Goal: Task Accomplishment & Management: Complete application form

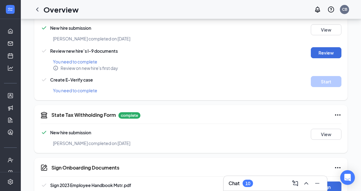
scroll to position [206, 0]
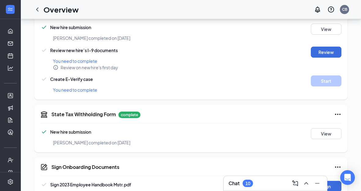
click at [13, 11] on div at bounding box center [10, 9] width 12 height 12
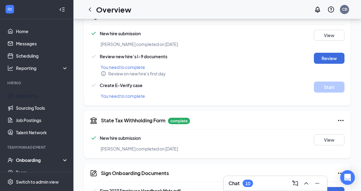
click at [25, 96] on link "Applicants" at bounding box center [42, 95] width 52 height 12
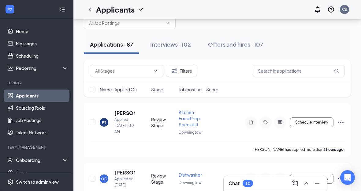
click at [25, 158] on div "Onboarding" at bounding box center [39, 160] width 47 height 6
click at [24, 166] on link "Overview" at bounding box center [42, 172] width 52 height 12
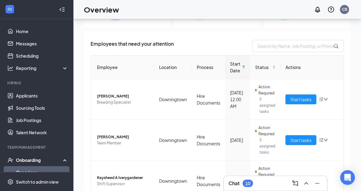
scroll to position [28, 0]
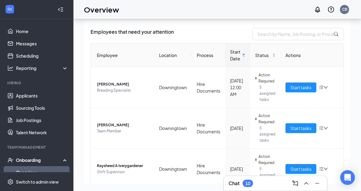
click at [62, 13] on div at bounding box center [62, 9] width 12 height 12
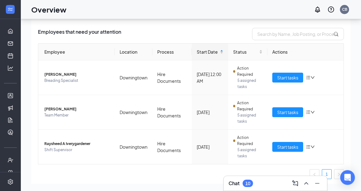
scroll to position [0, 0]
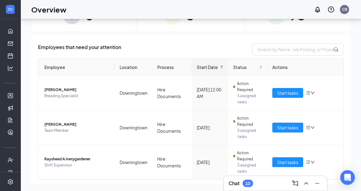
click at [130, 63] on th "Location" at bounding box center [134, 67] width 38 height 17
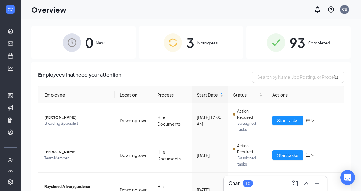
click at [290, 39] on span "93" at bounding box center [298, 42] width 16 height 21
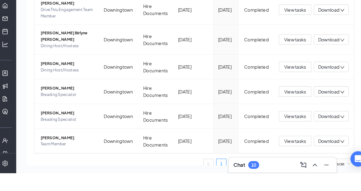
scroll to position [38, 0]
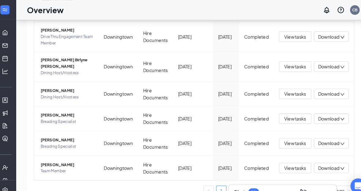
click at [286, 187] on li "10" at bounding box center [291, 182] width 10 height 10
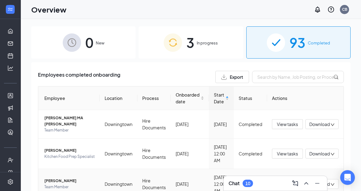
click at [59, 178] on span "[PERSON_NAME]" at bounding box center [69, 181] width 51 height 6
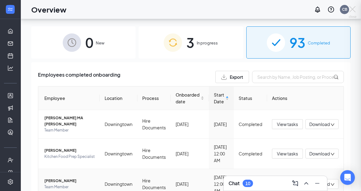
scroll to position [17, 0]
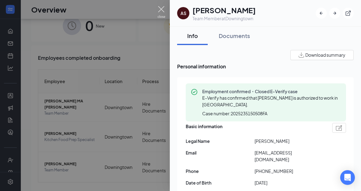
click at [160, 9] on img at bounding box center [162, 12] width 8 height 12
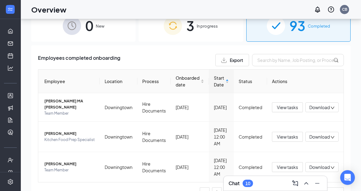
click at [277, 188] on link "9" at bounding box center [278, 191] width 9 height 9
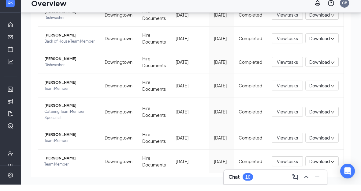
scroll to position [28, 0]
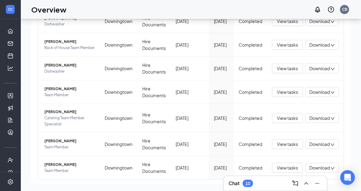
click at [264, 191] on link "8" at bounding box center [266, 189] width 9 height 9
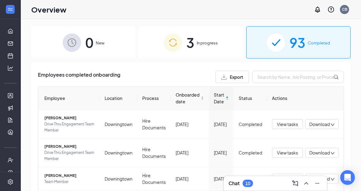
click at [203, 42] on span "In progress" at bounding box center [207, 43] width 21 height 6
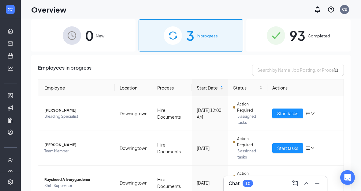
scroll to position [28, 0]
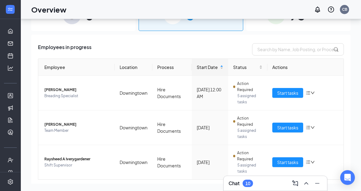
click at [286, 131] on button "Start tasks" at bounding box center [288, 128] width 31 height 10
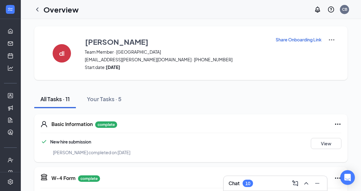
click at [42, 6] on div at bounding box center [37, 9] width 12 height 12
click at [45, 8] on h1 "Overview" at bounding box center [60, 9] width 35 height 10
click at [10, 12] on icon "Expand" at bounding box center [10, 9] width 6 height 6
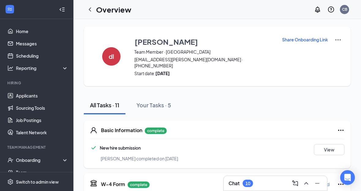
click at [29, 98] on link "Applicants" at bounding box center [42, 95] width 52 height 12
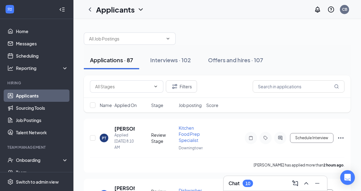
click at [236, 57] on div "Offers and hires · 107" at bounding box center [235, 60] width 55 height 8
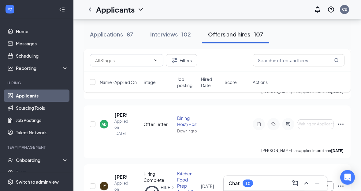
scroll to position [84, 0]
click at [62, 9] on icon "Collapse" at bounding box center [62, 9] width 6 height 6
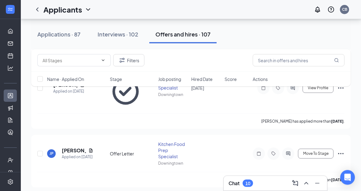
scroll to position [495, 0]
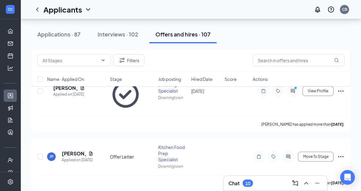
click at [111, 30] on div "Interviews · 102" at bounding box center [118, 34] width 41 height 8
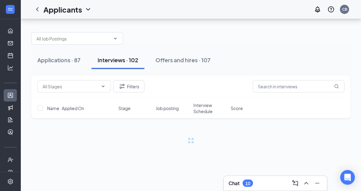
scroll to position [20, 0]
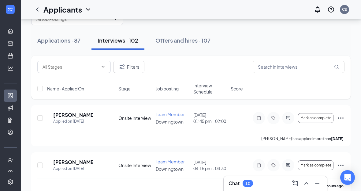
click at [201, 85] on span "Interview Schedule" at bounding box center [211, 88] width 34 height 12
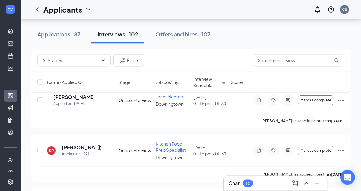
scroll to position [142, 0]
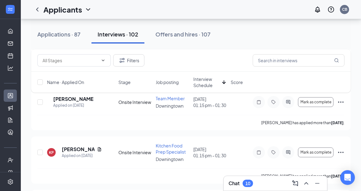
click at [193, 34] on div "Offers and hires · 107" at bounding box center [183, 34] width 55 height 8
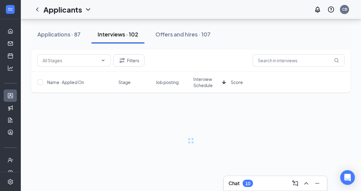
scroll to position [20, 0]
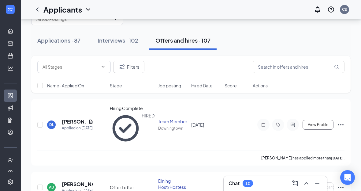
click at [11, 7] on icon "Expand" at bounding box center [10, 9] width 6 height 6
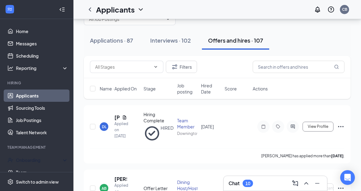
click at [35, 159] on div "Onboarding" at bounding box center [39, 160] width 47 height 6
click at [35, 172] on link "Overview" at bounding box center [42, 172] width 52 height 12
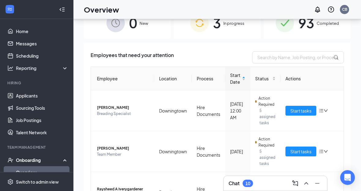
click at [35, 94] on link "Applicants" at bounding box center [42, 95] width 52 height 12
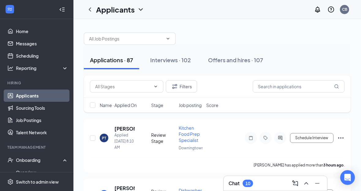
click at [233, 56] on div "Offers and hires · 107" at bounding box center [235, 60] width 55 height 8
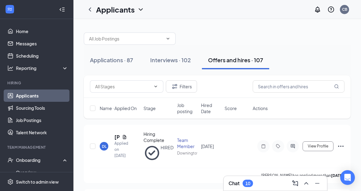
click at [37, 160] on div "Onboarding" at bounding box center [39, 160] width 47 height 6
click at [38, 161] on div "Onboarding" at bounding box center [39, 160] width 47 height 6
click at [35, 173] on link "Overview" at bounding box center [42, 172] width 52 height 12
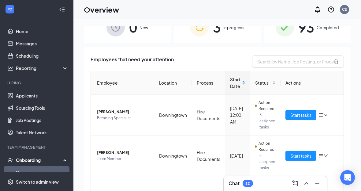
click at [303, 34] on span "93" at bounding box center [307, 27] width 16 height 21
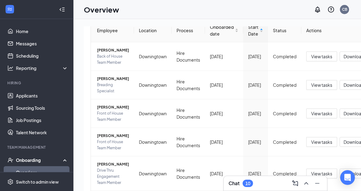
scroll to position [76, 0]
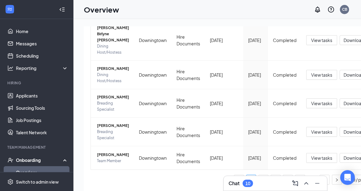
click at [321, 187] on icon "Minimize" at bounding box center [317, 182] width 7 height 7
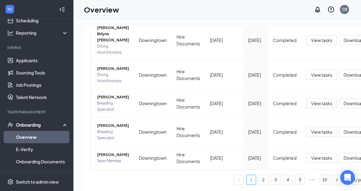
scroll to position [258, 0]
click at [64, 14] on div at bounding box center [62, 9] width 12 height 12
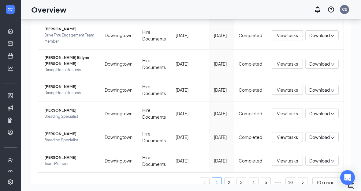
scroll to position [28, 0]
click at [291, 187] on link "10" at bounding box center [290, 181] width 9 height 9
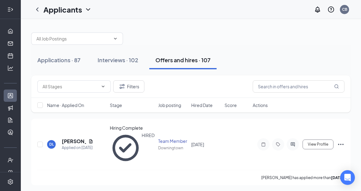
click at [8, 6] on icon "Expand" at bounding box center [10, 9] width 6 height 6
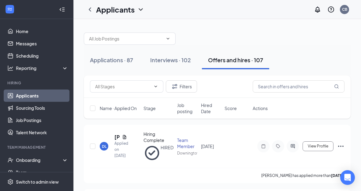
click at [232, 60] on div "Offers and hires · 107" at bounding box center [235, 60] width 55 height 8
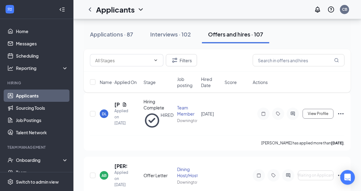
scroll to position [33, 0]
click at [65, 12] on icon "Collapse" at bounding box center [62, 9] width 6 height 6
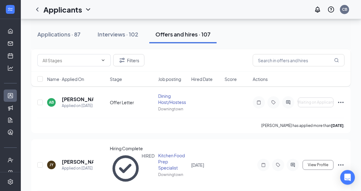
scroll to position [104, 0]
click at [73, 158] on h5 "[PERSON_NAME]" at bounding box center [78, 161] width 32 height 7
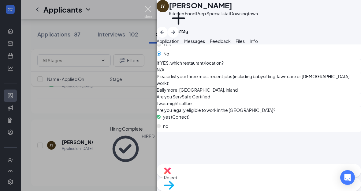
click at [148, 14] on img at bounding box center [149, 12] width 8 height 12
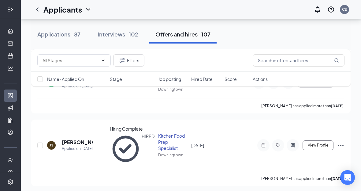
click at [11, 5] on div at bounding box center [10, 9] width 12 height 12
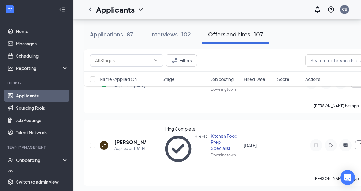
click at [34, 164] on div "Onboarding" at bounding box center [37, 160] width 74 height 12
click at [33, 170] on link "Overview" at bounding box center [42, 172] width 52 height 12
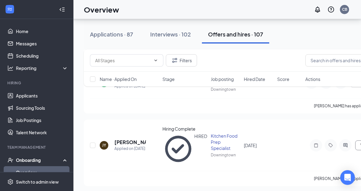
scroll to position [47, 0]
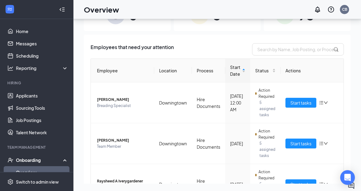
click at [298, 99] on span "Start tasks" at bounding box center [301, 102] width 21 height 7
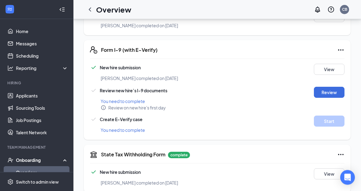
scroll to position [184, 0]
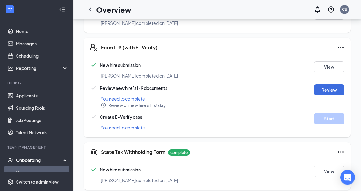
click at [331, 88] on button "Review" at bounding box center [329, 90] width 31 height 11
type input "[DATE]"
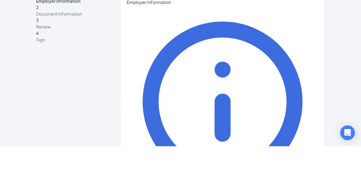
type input "[PERSON_NAME]"
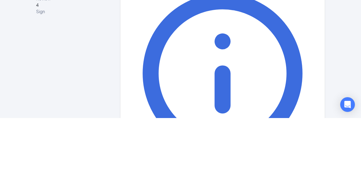
type input "[PERSON_NAME]"
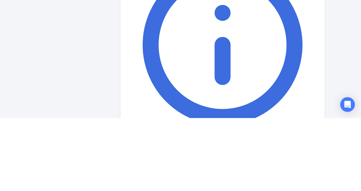
scroll to position [33, 0]
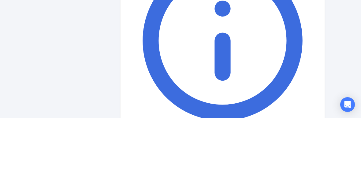
type input "H R Director"
type input "o"
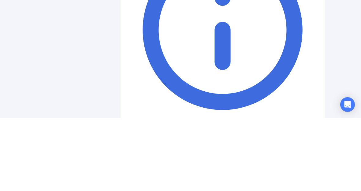
scroll to position [43, 0]
type input "[EMAIL_ADDRESS][DEMOGRAPHIC_DATA][DOMAIN_NAME]"
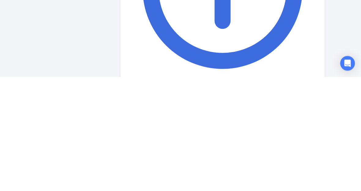
type input "6102697828"
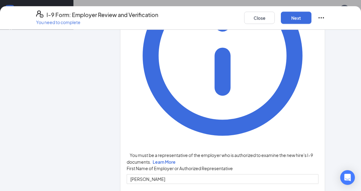
scroll to position [90, 0]
click at [298, 20] on button "Next" at bounding box center [296, 18] width 31 height 12
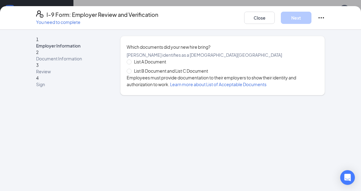
scroll to position [0, 0]
click at [136, 74] on span "List B Document and List C Document" at bounding box center [171, 70] width 79 height 7
click at [131, 73] on input "List B Document and List C Document" at bounding box center [129, 71] width 4 height 4
radio input "true"
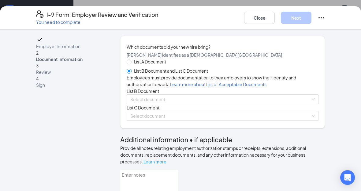
click at [136, 74] on span "List B Document and List C Document" at bounding box center [171, 70] width 79 height 7
click at [131, 73] on input "List B Document and List C Document" at bounding box center [129, 71] width 4 height 4
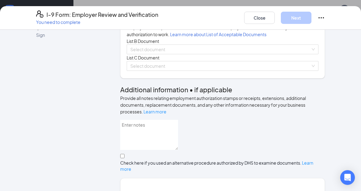
scroll to position [49, 0]
click at [163, 55] on input "search" at bounding box center [220, 49] width 180 height 9
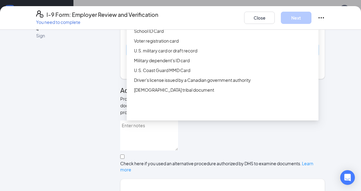
click at [172, 15] on div "Driver’s License issued by U.S State or outlying US possession" at bounding box center [224, 11] width 181 height 7
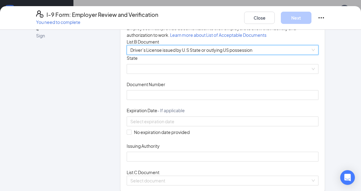
click at [141, 74] on span at bounding box center [222, 68] width 185 height 9
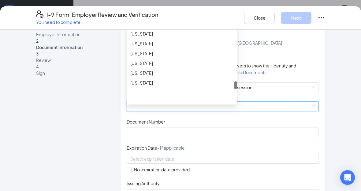
scroll to position [551, 0]
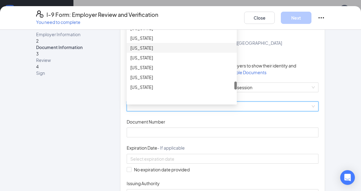
click at [153, 51] on div "[US_STATE]" at bounding box center [181, 47] width 103 height 7
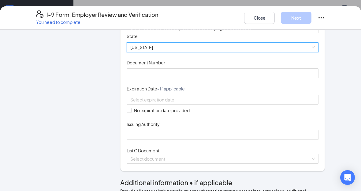
scroll to position [74, 0]
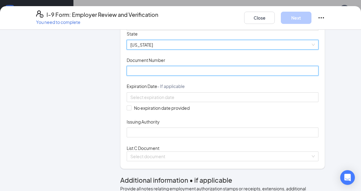
click at [145, 76] on input "Document Number" at bounding box center [223, 71] width 192 height 10
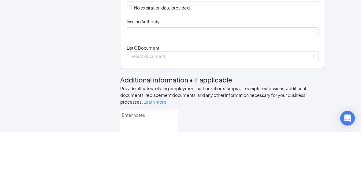
scroll to position [115, 0]
type input "26005250"
click at [154, 53] on input at bounding box center [221, 56] width 183 height 7
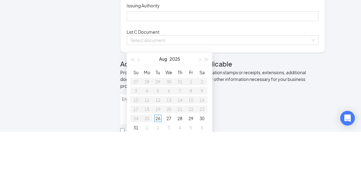
scroll to position [130, 0]
click at [226, 37] on div at bounding box center [222, 40] width 185 height 7
click at [208, 118] on span "button" at bounding box center [206, 119] width 3 height 3
click at [209, 112] on button "button" at bounding box center [206, 118] width 7 height 12
click at [198, 112] on button "button" at bounding box center [199, 118] width 7 height 12
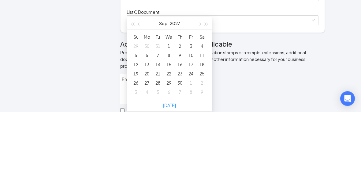
type input "[DATE]"
click at [182, 158] on div "30" at bounding box center [179, 161] width 7 height 7
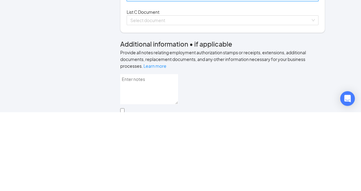
click at [140, 70] on input "Issuing Authority" at bounding box center [223, 75] width 192 height 10
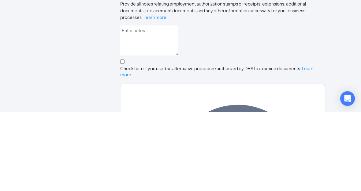
scroll to position [170, 0]
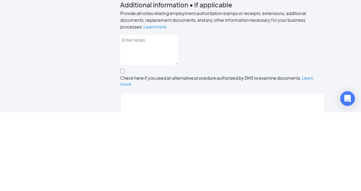
type input "[US_STATE]"
click at [141, 55] on input "search" at bounding box center [220, 59] width 180 height 9
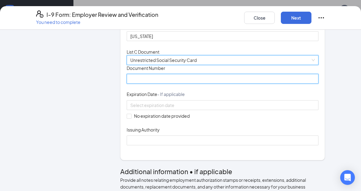
click at [135, 84] on input "Document Number" at bounding box center [223, 79] width 192 height 10
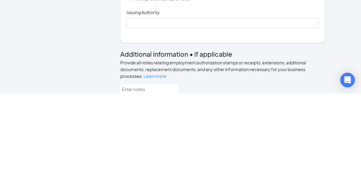
scroll to position [190, 0]
type input "208601787"
click at [128, 93] on input "No expiration date provided" at bounding box center [129, 95] width 4 height 4
checkbox input "true"
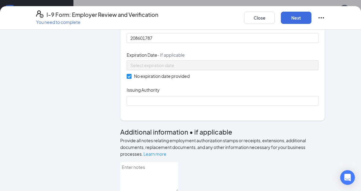
scroll to position [212, 0]
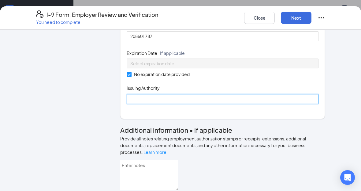
click at [134, 104] on input "Issuing Authority" at bounding box center [223, 99] width 192 height 10
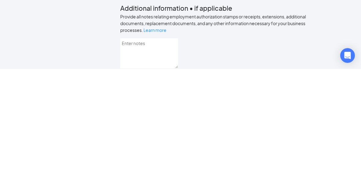
type input "Social Security Administration"
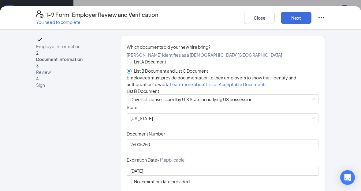
scroll to position [23, 0]
click at [298, 19] on button "Next" at bounding box center [296, 18] width 31 height 12
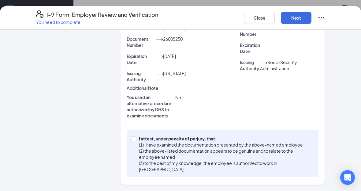
scroll to position [192, 0]
click at [135, 141] on input "I attest, under penalty of [PERSON_NAME], that: (1) I have examined the documen…" at bounding box center [134, 138] width 4 height 4
checkbox input "true"
click at [304, 14] on button "Next" at bounding box center [296, 18] width 31 height 12
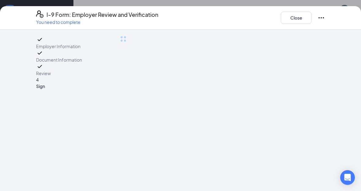
scroll to position [0, 0]
